Goal: Task Accomplishment & Management: Use online tool/utility

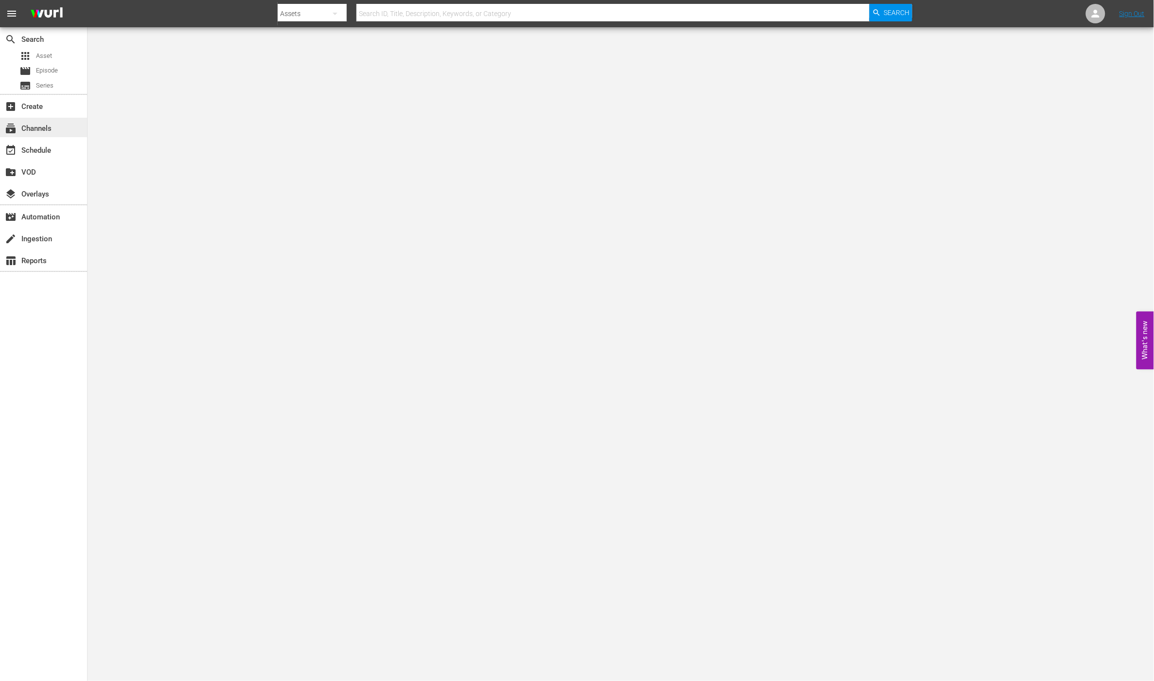
click at [61, 123] on div "subscriptions Channels" at bounding box center [43, 127] width 87 height 19
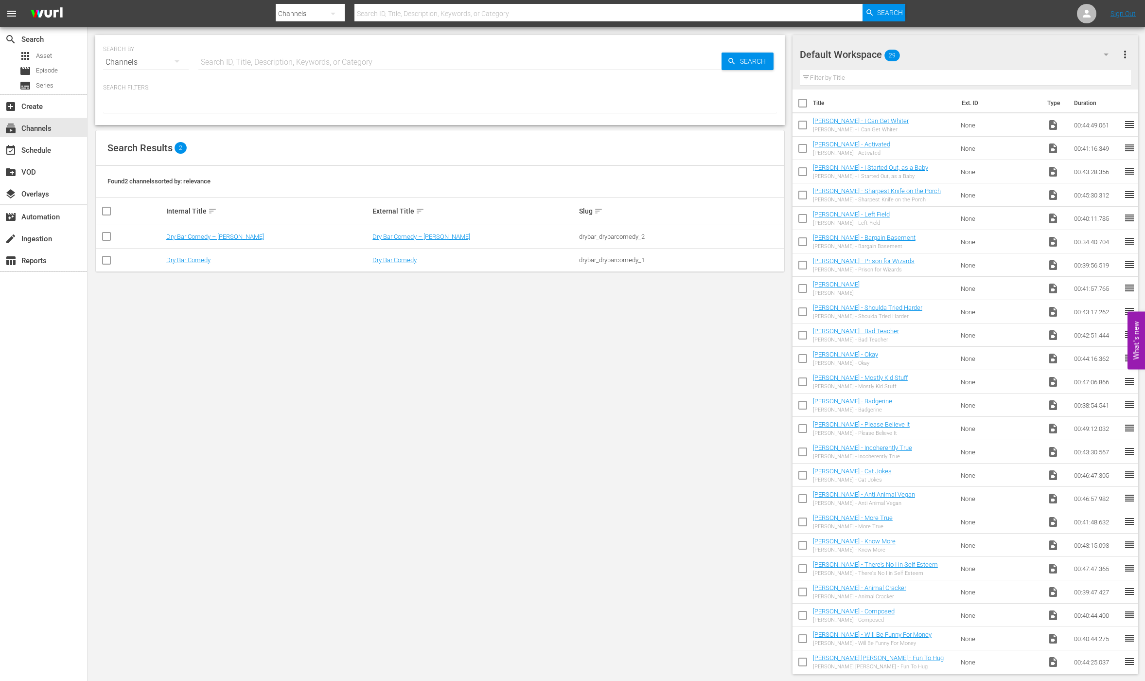
click at [249, 63] on input "text" at bounding box center [459, 62] width 523 height 23
type input "g"
type input "msg"
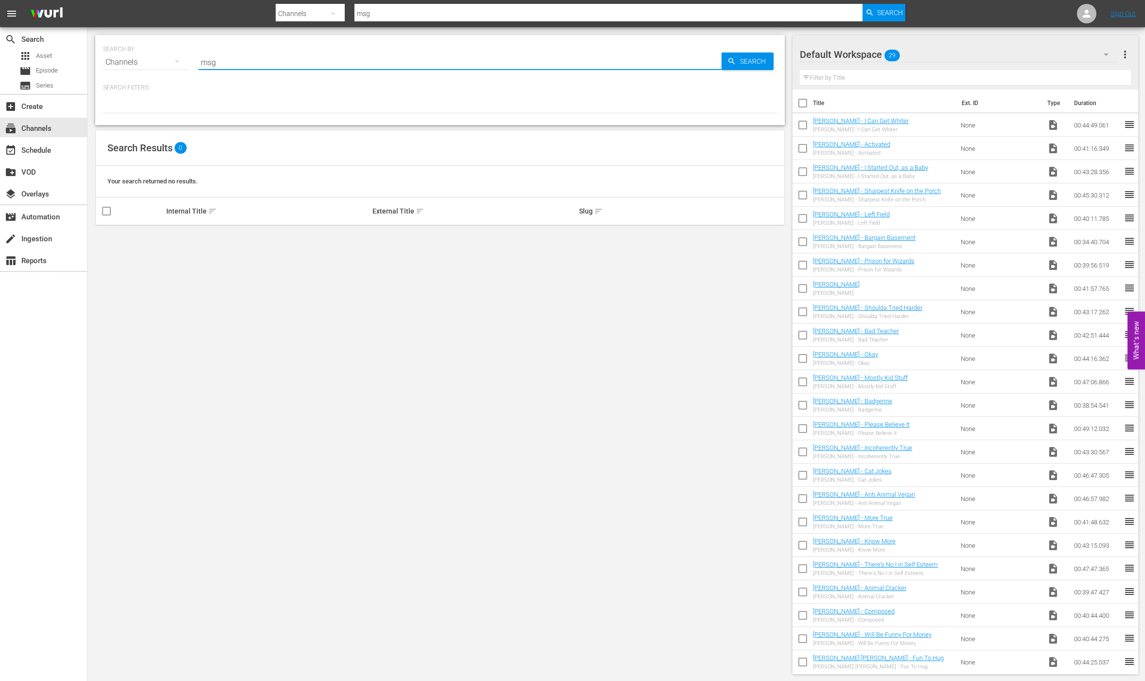
type input "MSG"
click at [740, 54] on span "Search" at bounding box center [754, 62] width 37 height 18
click at [1095, 14] on div at bounding box center [1086, 13] width 19 height 19
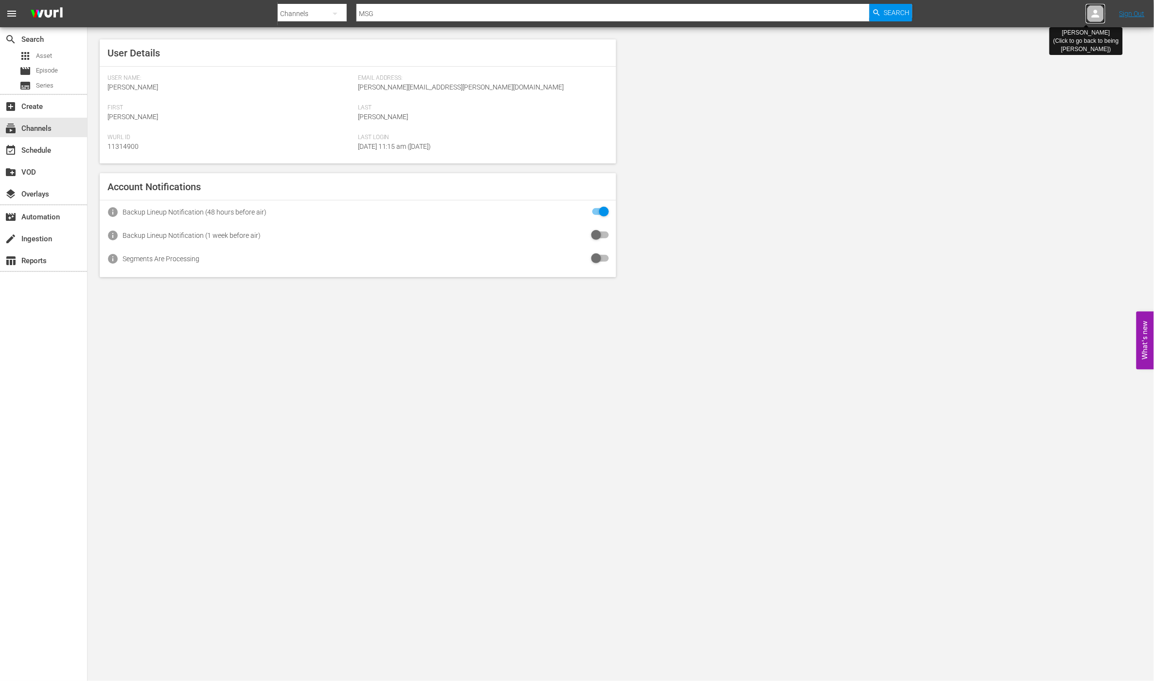
click at [1095, 14] on icon at bounding box center [1096, 14] width 12 height 12
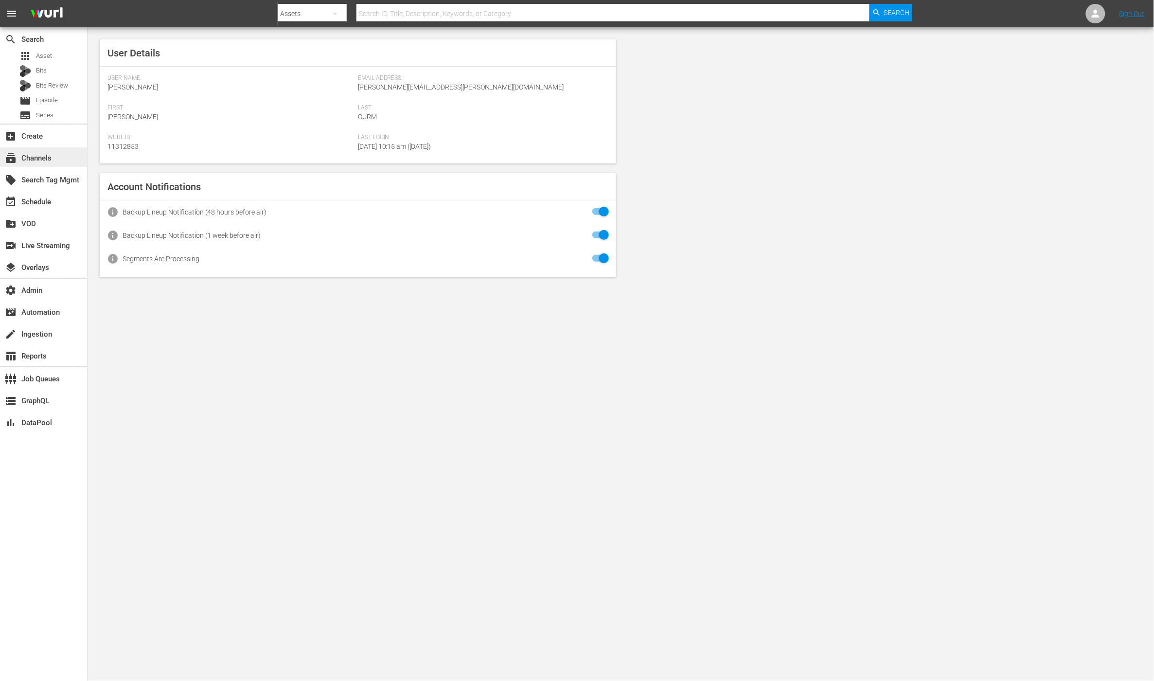
click at [49, 157] on div "subscriptions Channels" at bounding box center [27, 156] width 54 height 9
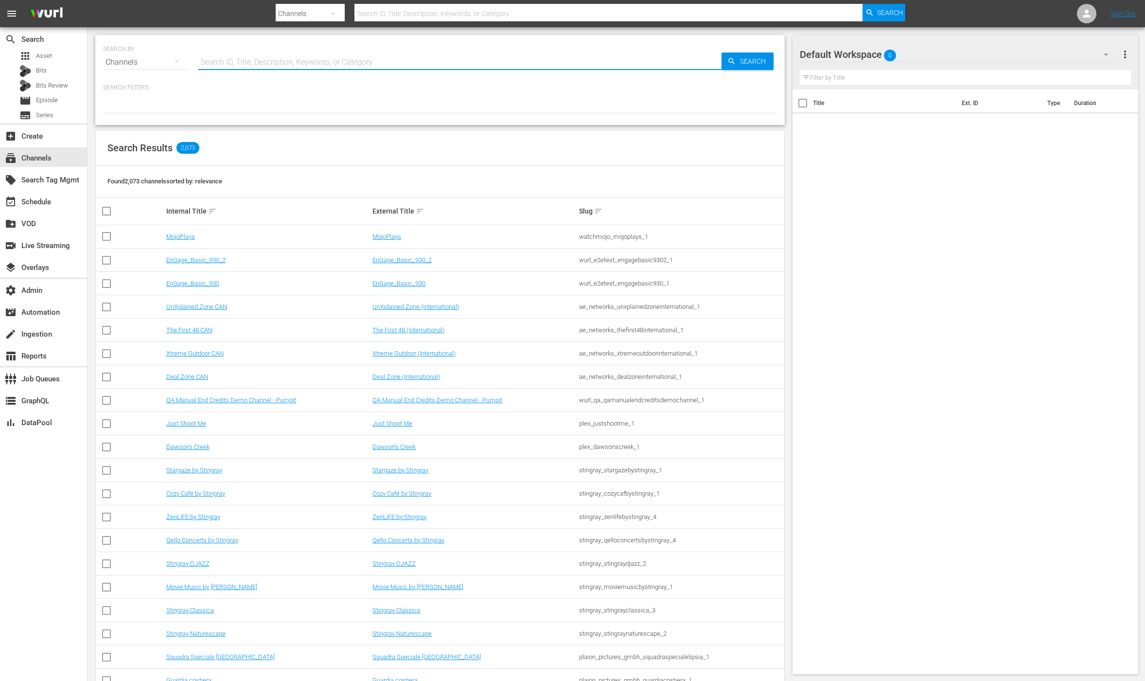
click at [296, 60] on input "text" at bounding box center [459, 62] width 523 height 23
type input "m"
type input "msg"
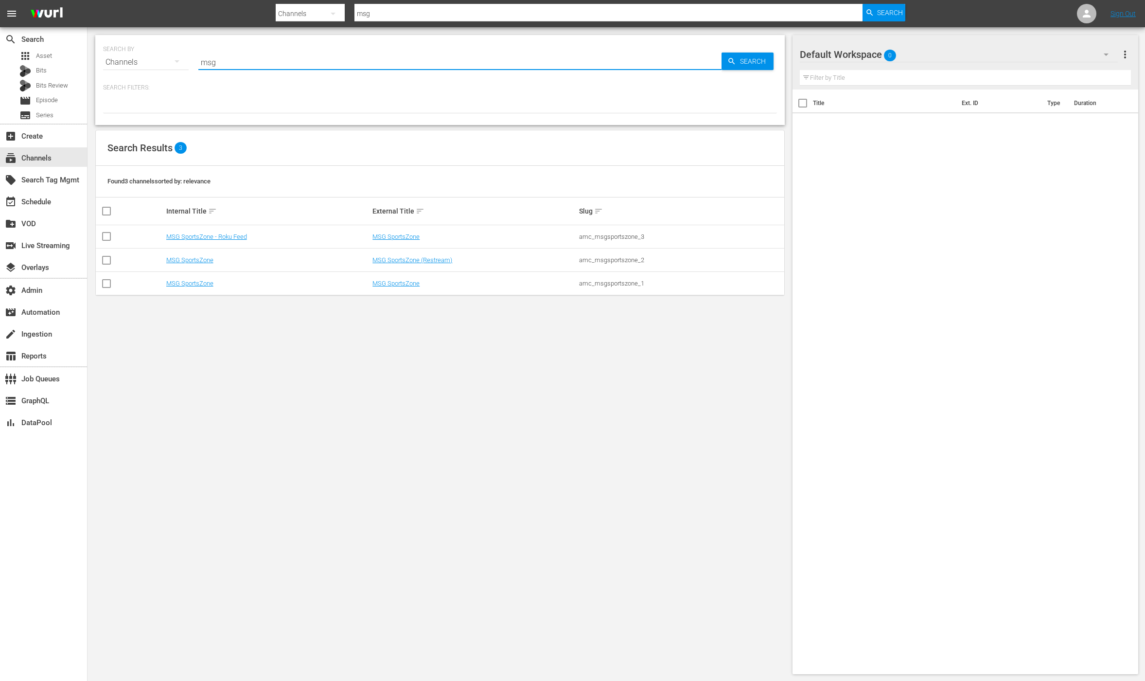
drag, startPoint x: 445, startPoint y: 375, endPoint x: 442, endPoint y: 359, distance: 16.4
click at [446, 375] on div "SEARCH BY Search By Channels Search ID, Title, Description, Keywords, or Catego…" at bounding box center [440, 354] width 705 height 655
click at [402, 285] on link "MSG SportsZone" at bounding box center [396, 283] width 47 height 7
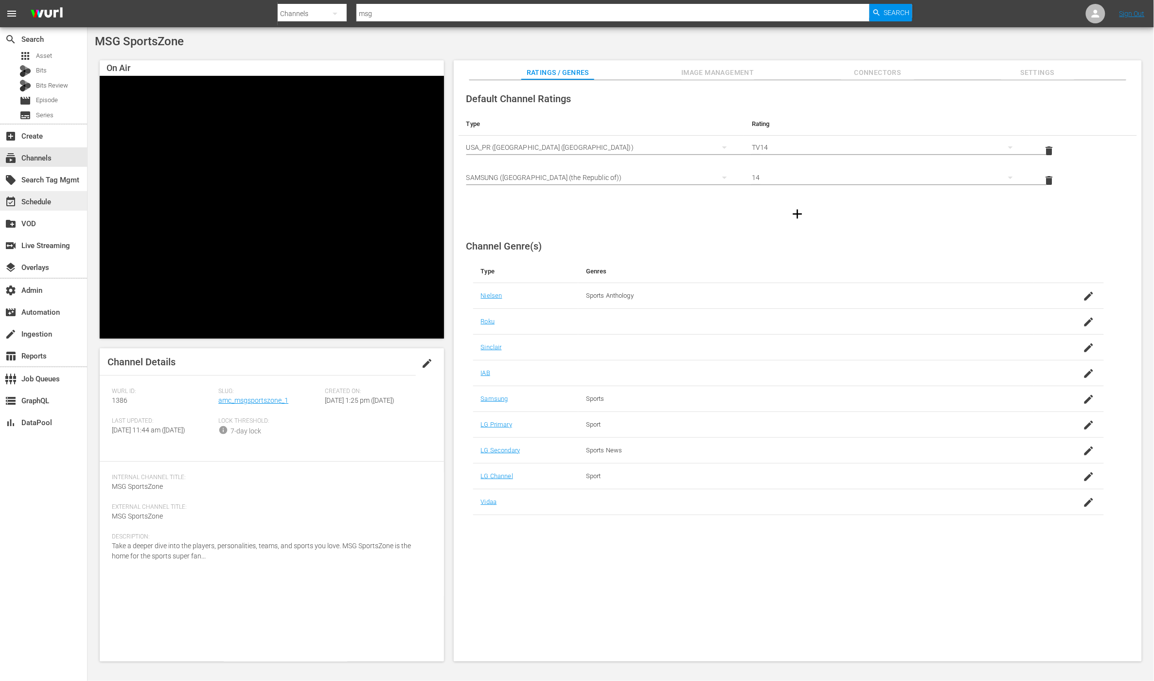
click at [73, 198] on div "event_available Schedule" at bounding box center [43, 200] width 87 height 19
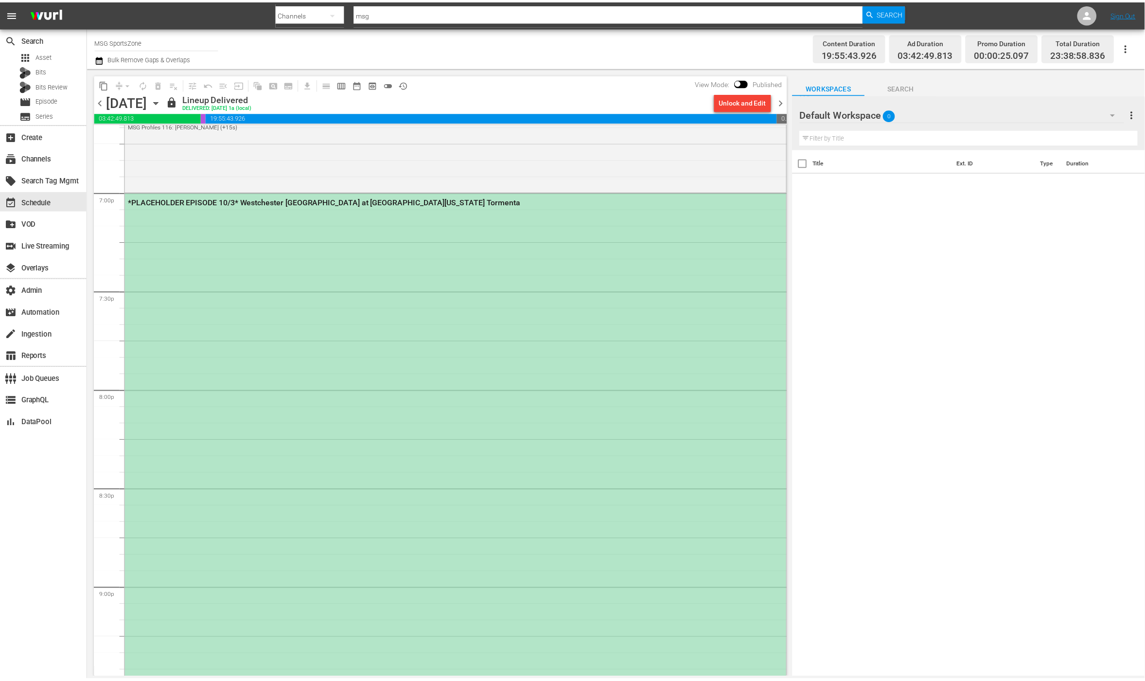
scroll to position [3349, 0]
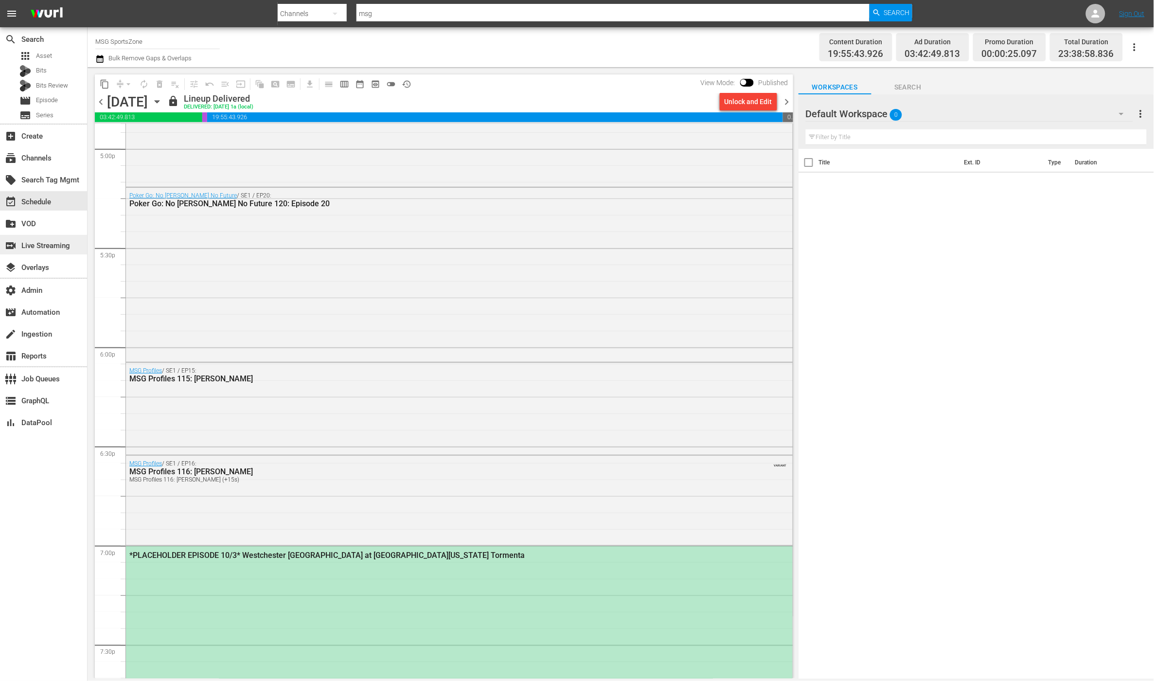
click at [54, 252] on div "switch_video Live Streaming" at bounding box center [43, 244] width 87 height 19
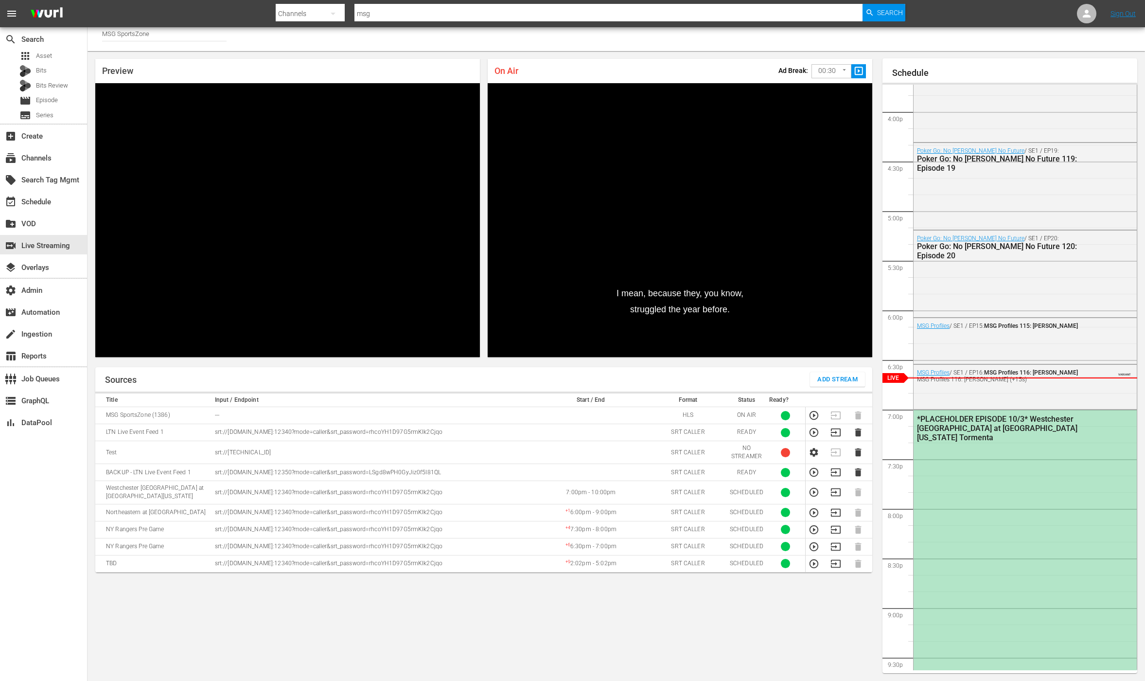
scroll to position [1825, 0]
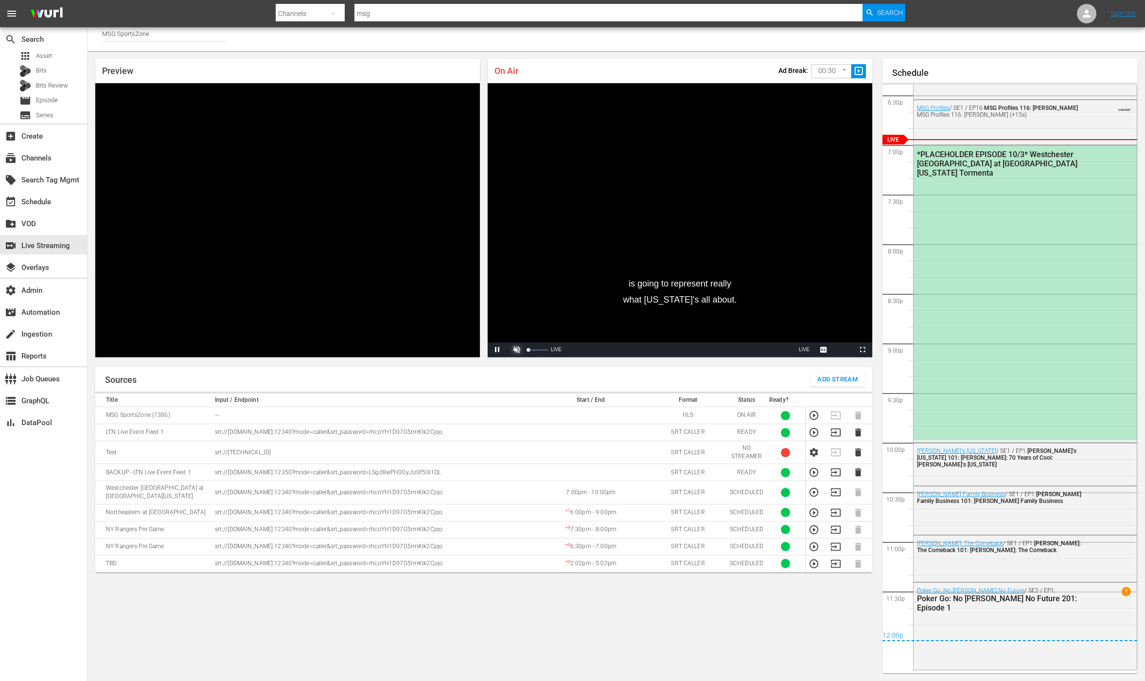
click at [517, 350] on span "Video Player" at bounding box center [517, 350] width 0 height 0
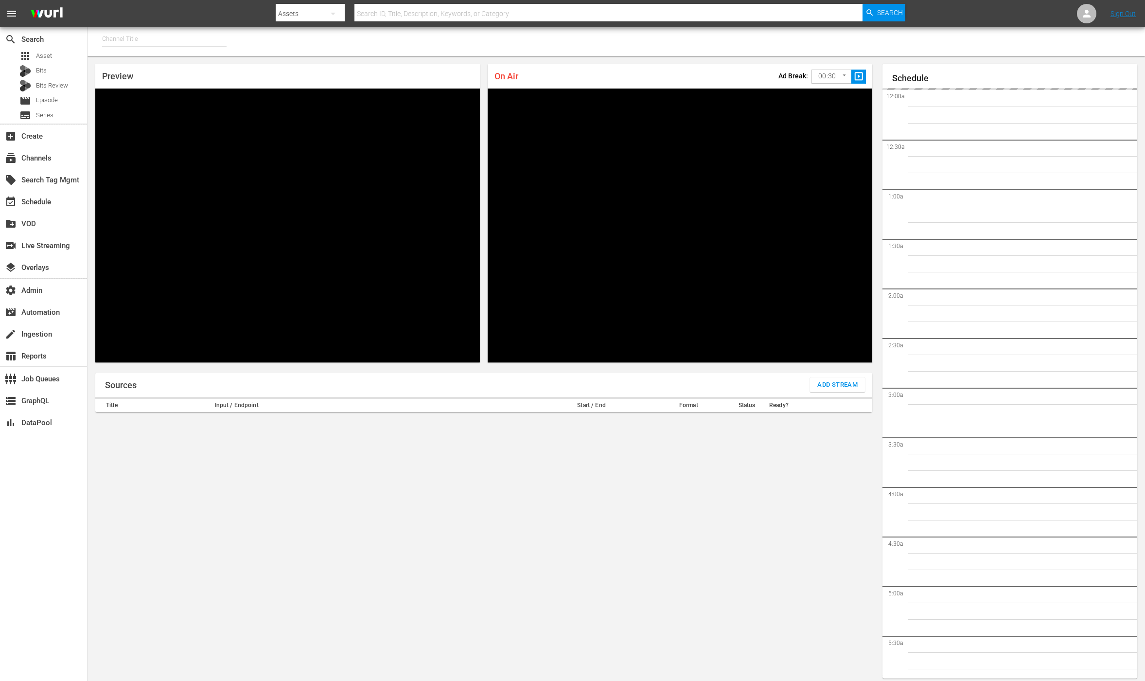
type input "MSG SportsZone (1386)"
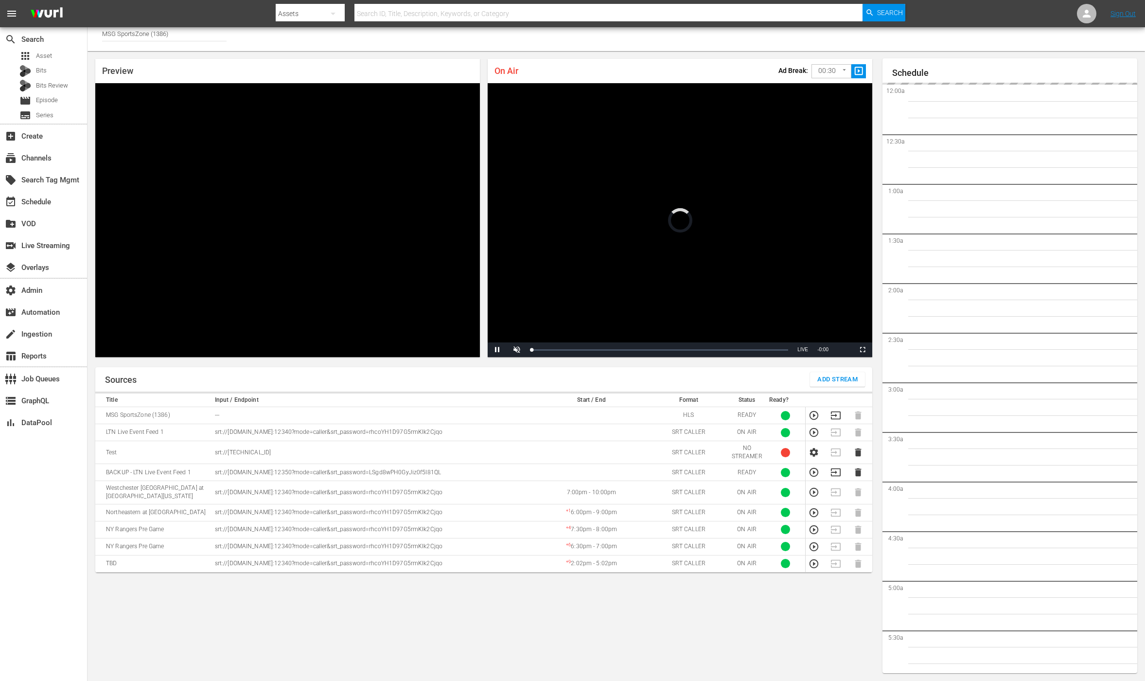
scroll to position [1595, 0]
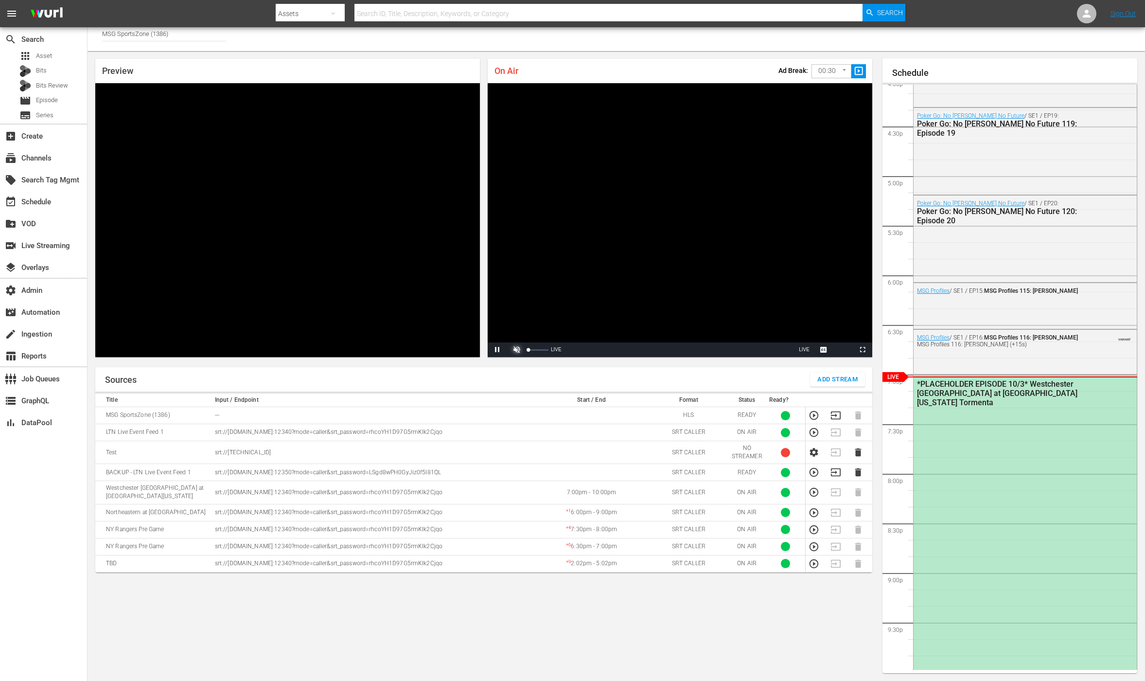
click at [517, 350] on span "Video Player" at bounding box center [517, 350] width 0 height 0
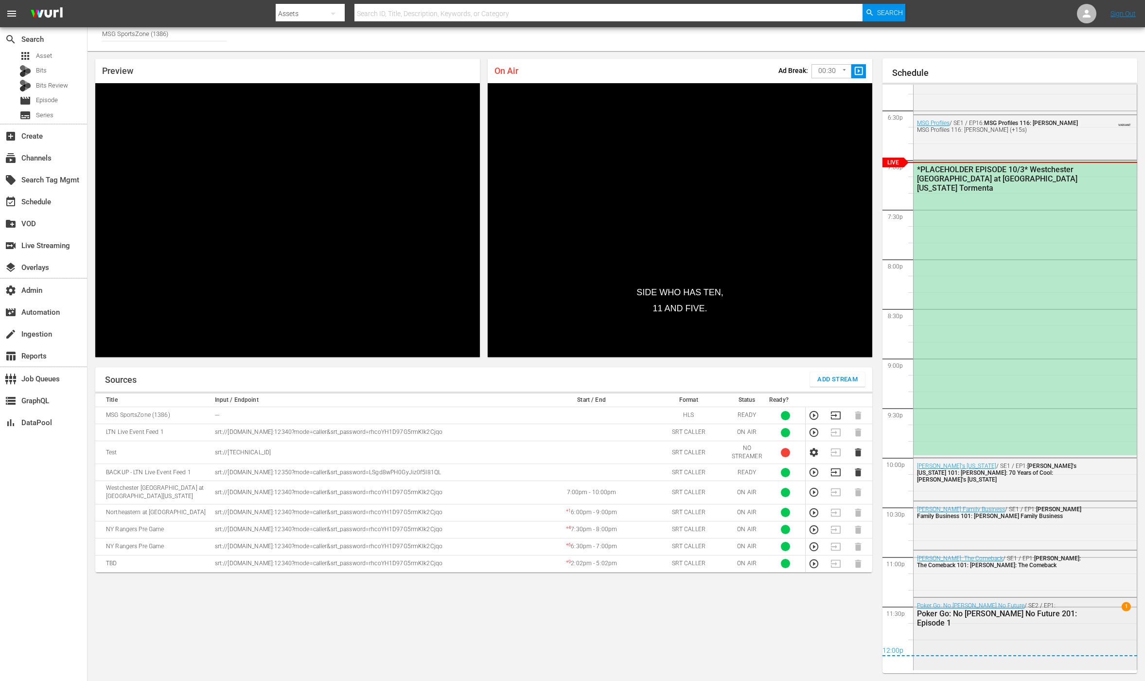
scroll to position [1802, 0]
